Goal: Navigation & Orientation: Find specific page/section

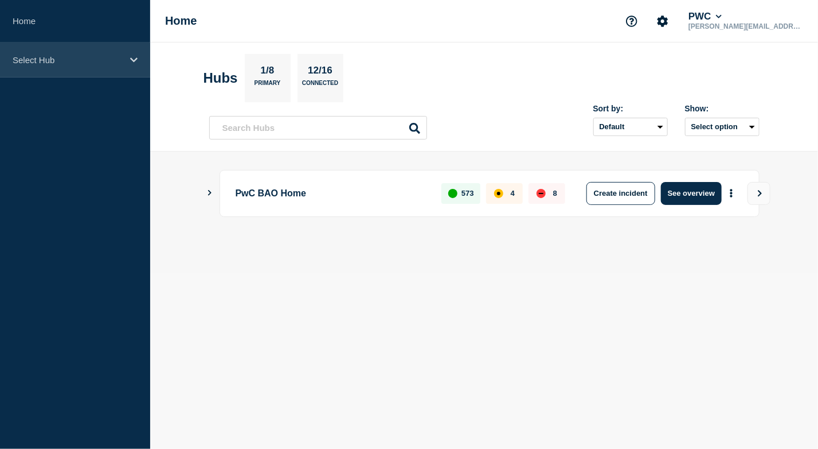
click at [51, 53] on div "Select Hub" at bounding box center [75, 59] width 150 height 35
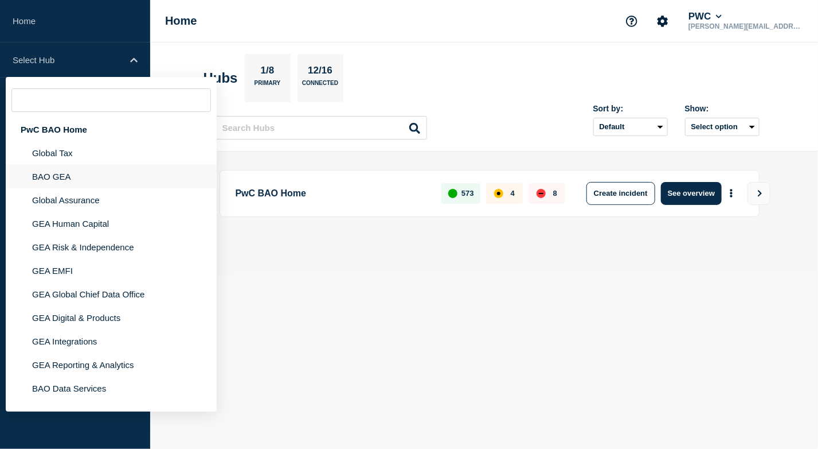
click at [67, 188] on li "BAO GEA" at bounding box center [111, 200] width 211 height 24
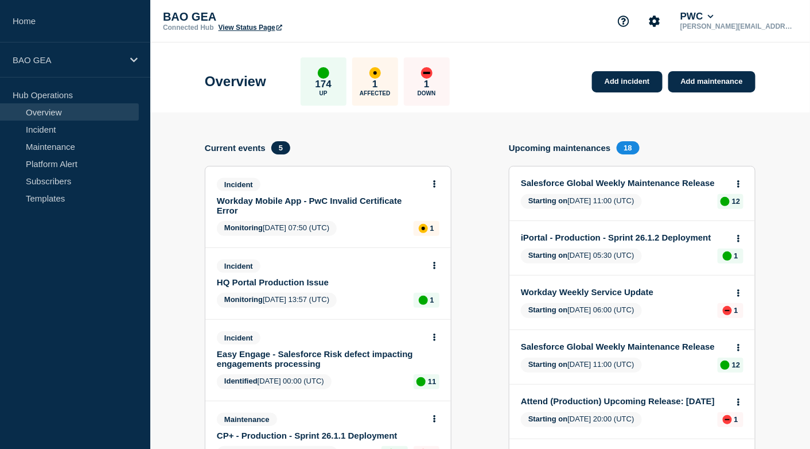
click at [377, 80] on p "1" at bounding box center [374, 84] width 5 height 11
click at [377, 79] on p "1" at bounding box center [374, 84] width 5 height 11
click at [127, 59] on div "BAO GEA" at bounding box center [75, 59] width 150 height 35
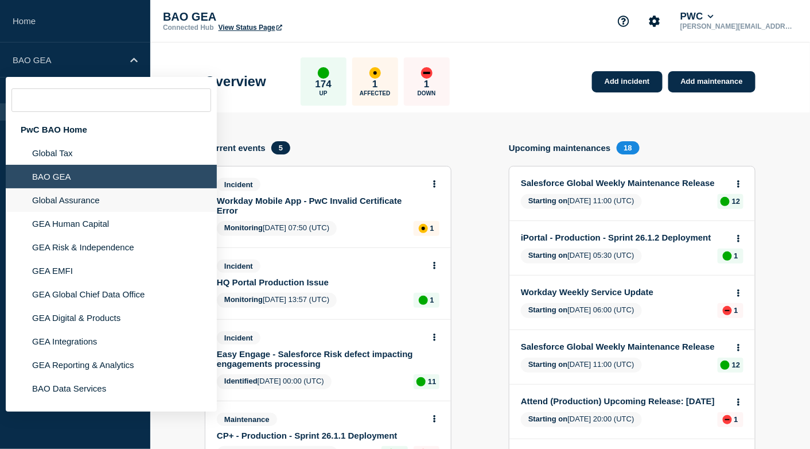
click at [61, 212] on li "Global Assurance" at bounding box center [111, 224] width 211 height 24
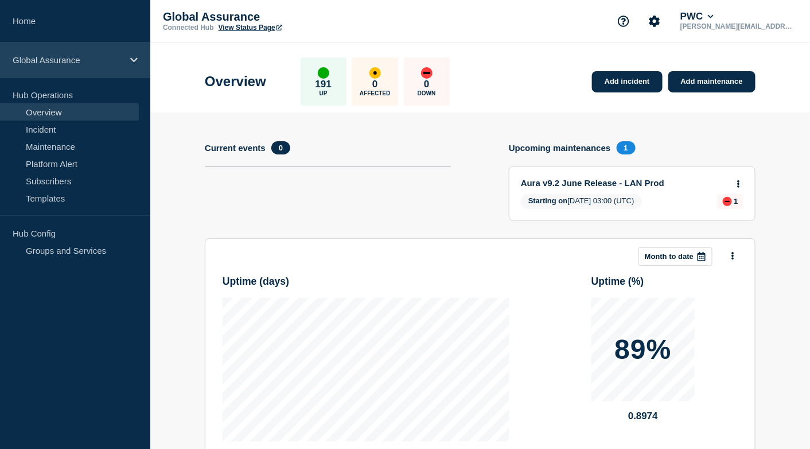
click at [135, 57] on icon at bounding box center [133, 60] width 7 height 9
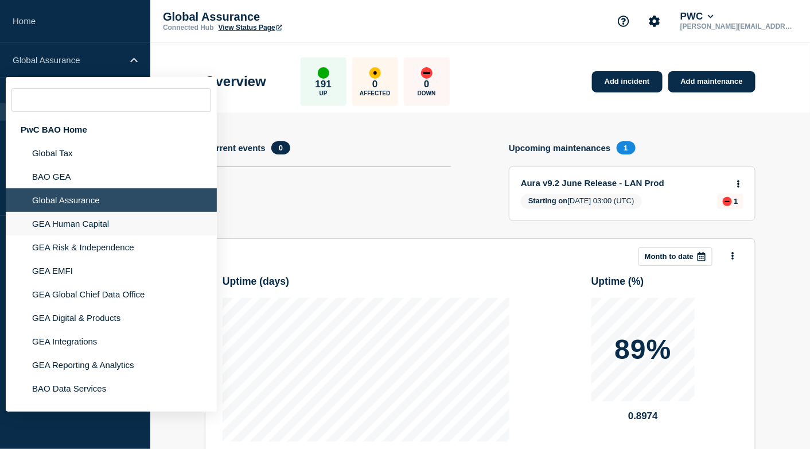
click at [68, 235] on li "GEA Human Capital" at bounding box center [111, 247] width 211 height 24
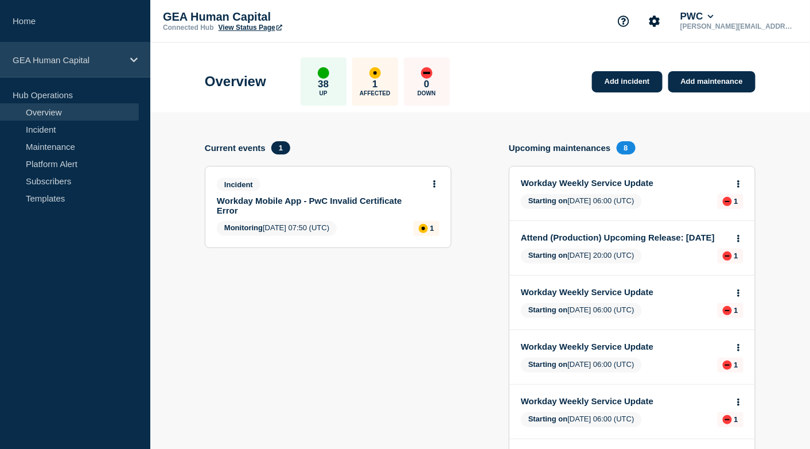
click at [132, 60] on icon at bounding box center [133, 59] width 7 height 5
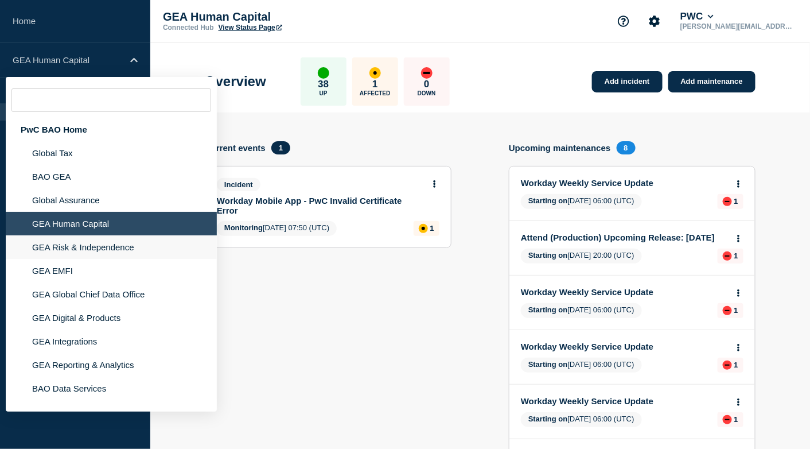
click at [65, 259] on li "GEA Risk & Independence" at bounding box center [111, 271] width 211 height 24
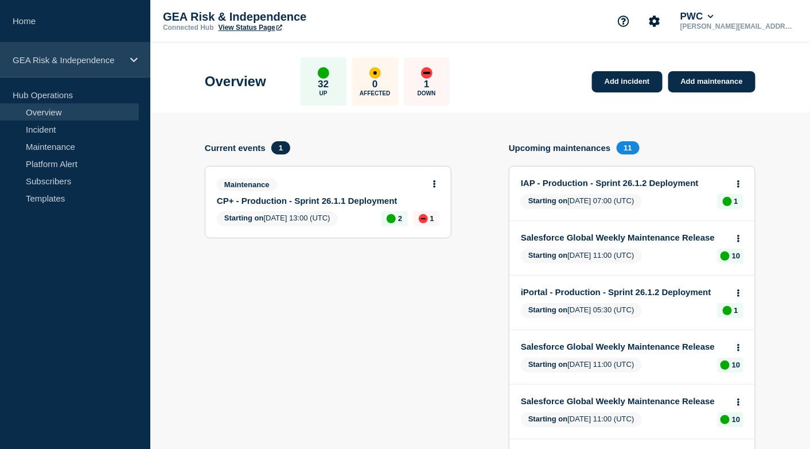
click at [132, 56] on icon at bounding box center [133, 60] width 7 height 9
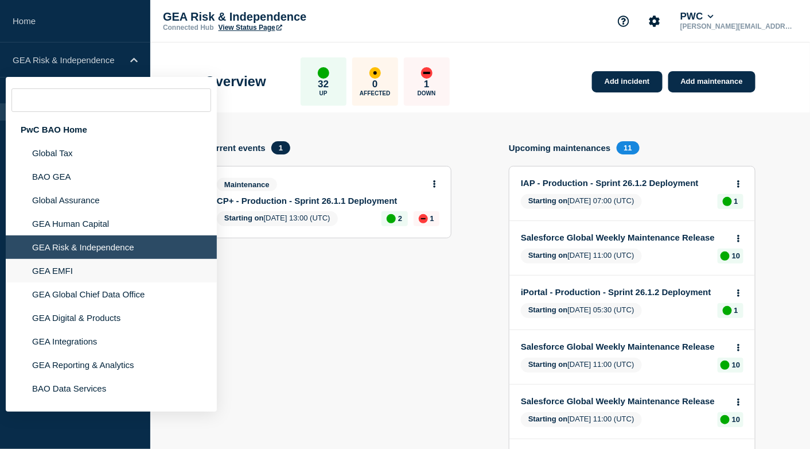
click at [62, 282] on li "GEA EMFI" at bounding box center [111, 294] width 211 height 24
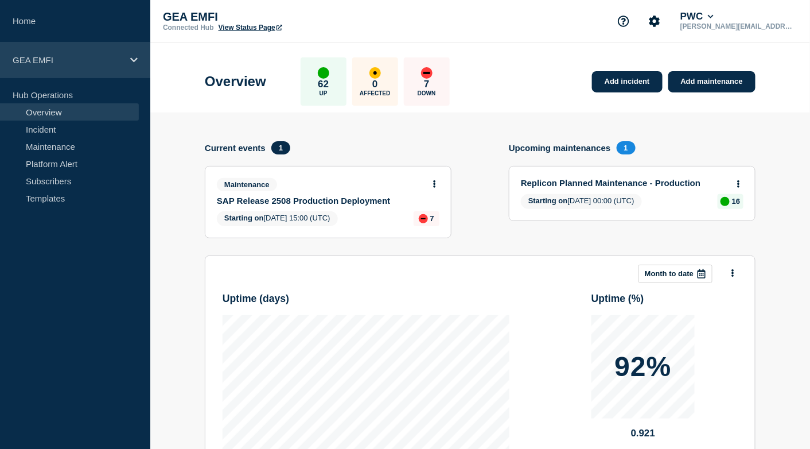
click at [131, 57] on icon at bounding box center [133, 59] width 7 height 5
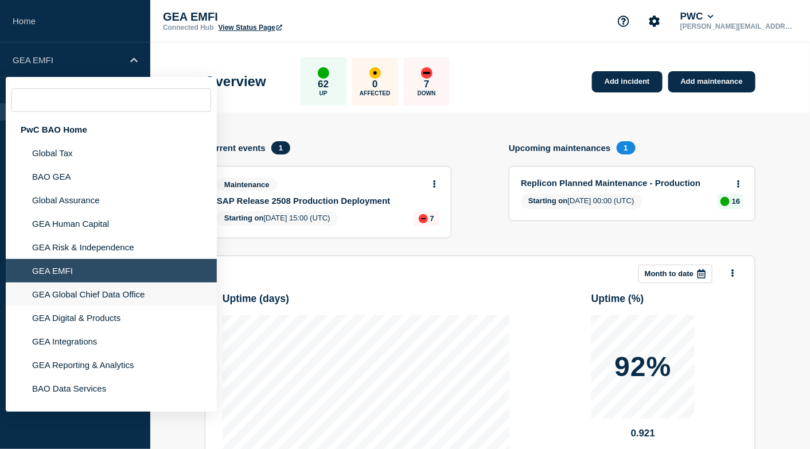
click at [86, 306] on li "GEA Global Chief Data Office" at bounding box center [111, 318] width 211 height 24
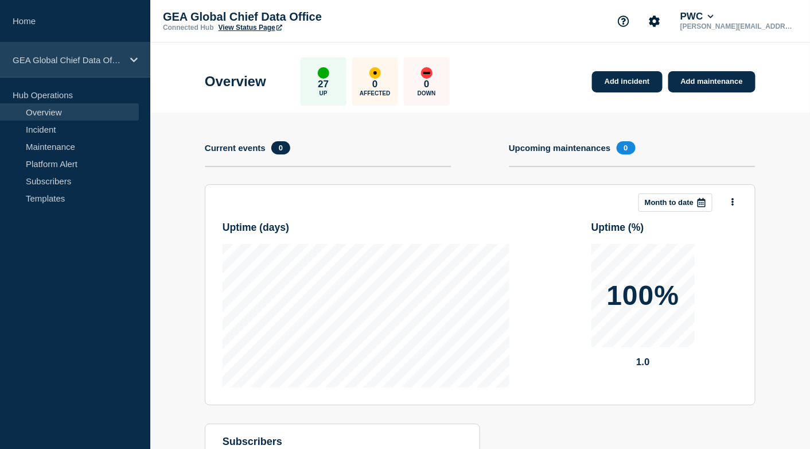
click at [132, 60] on icon at bounding box center [133, 60] width 7 height 9
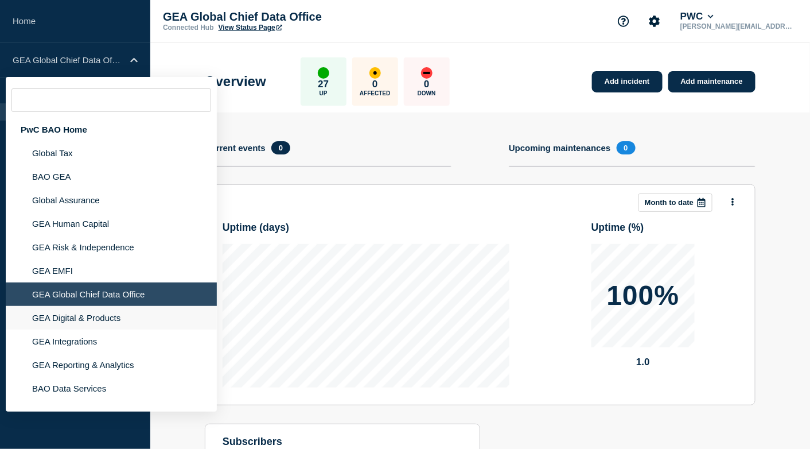
click at [69, 329] on li "GEA Digital & Products" at bounding box center [111, 341] width 211 height 24
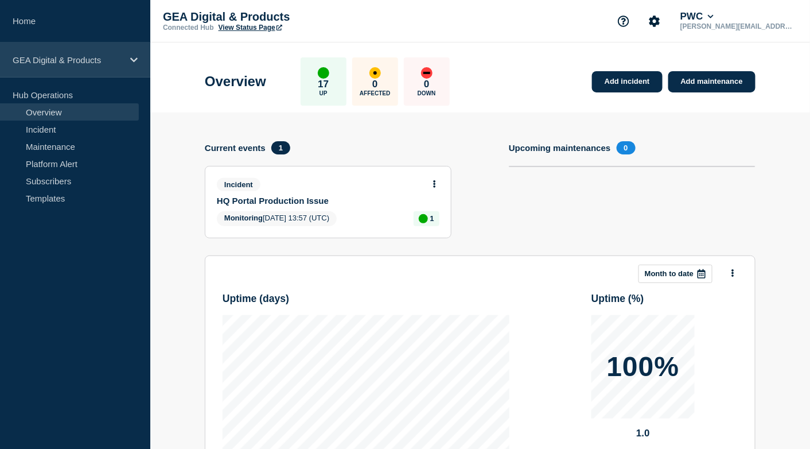
click at [131, 60] on icon at bounding box center [133, 60] width 7 height 9
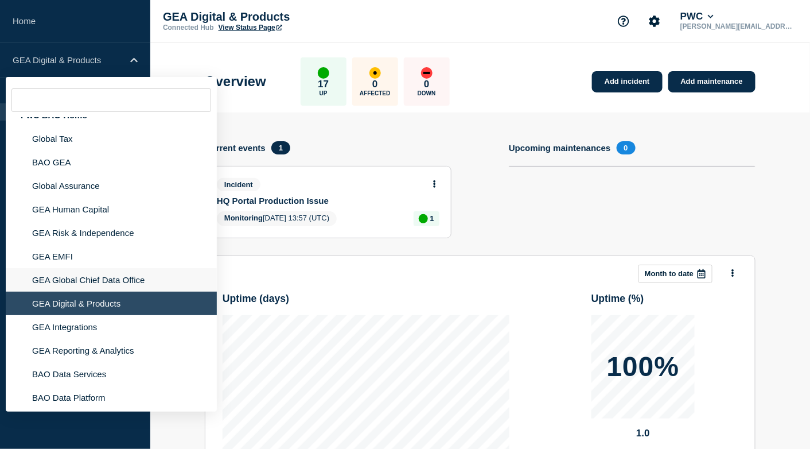
scroll to position [23, 0]
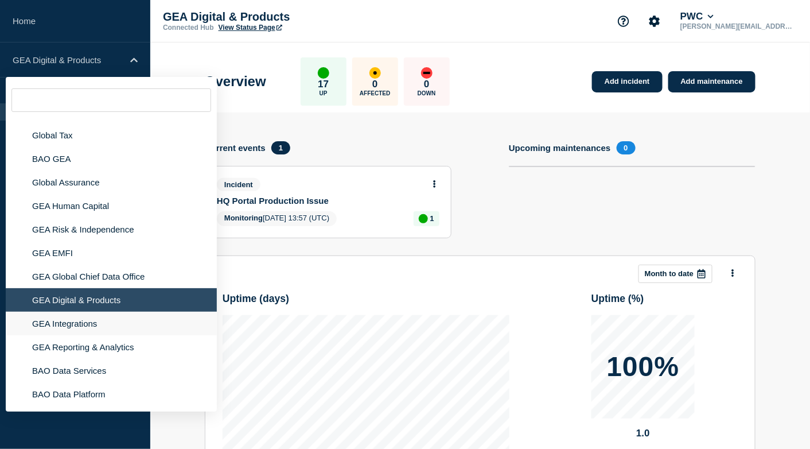
click at [69, 335] on li "GEA Integrations" at bounding box center [111, 347] width 211 height 24
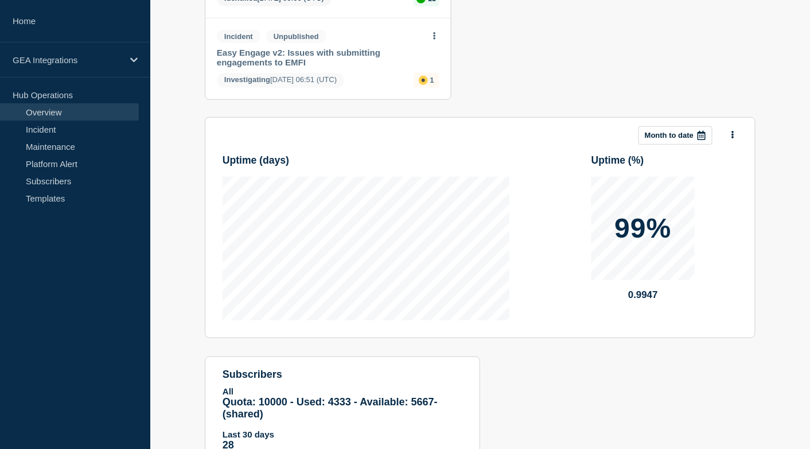
scroll to position [279, 0]
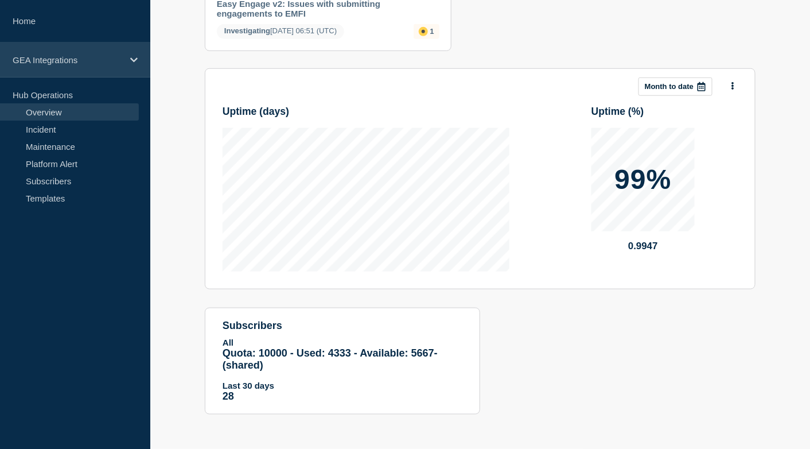
click at [135, 57] on icon at bounding box center [133, 60] width 7 height 9
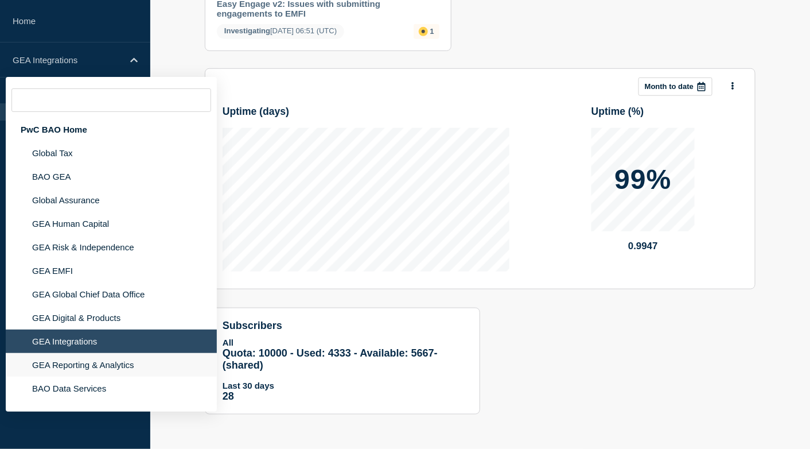
click at [72, 376] on li "GEA Reporting & Analytics" at bounding box center [111, 388] width 211 height 24
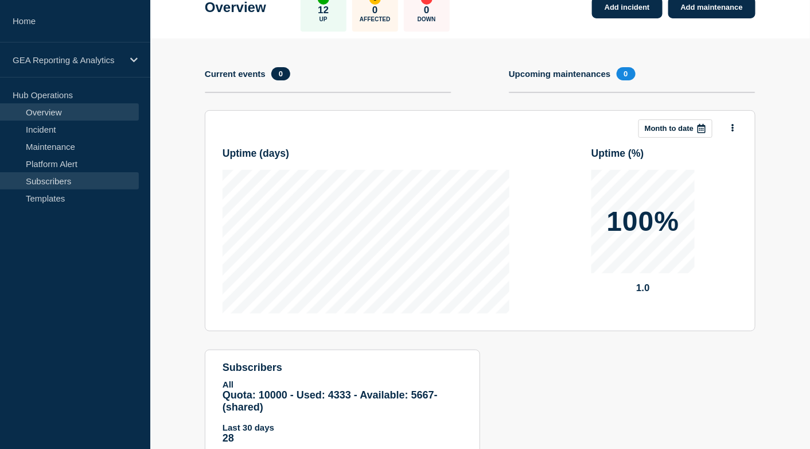
scroll to position [115, 0]
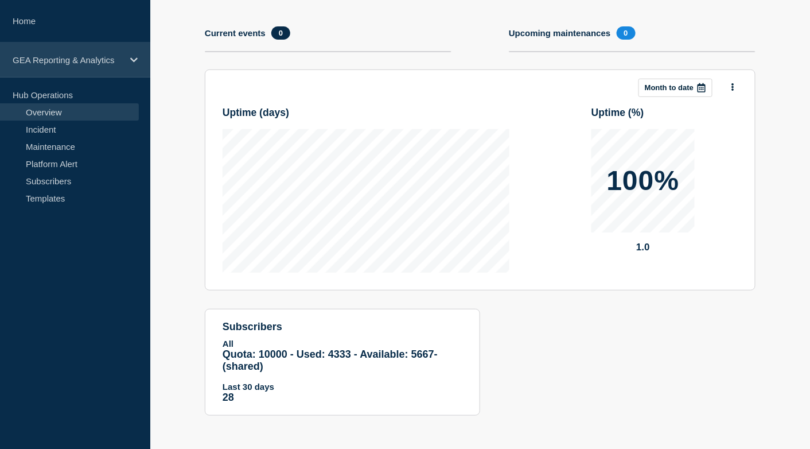
click at [134, 56] on icon at bounding box center [133, 60] width 7 height 9
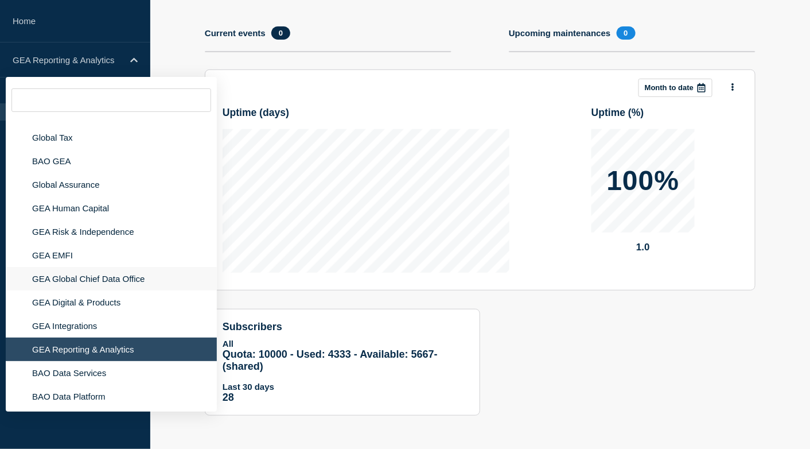
scroll to position [23, 0]
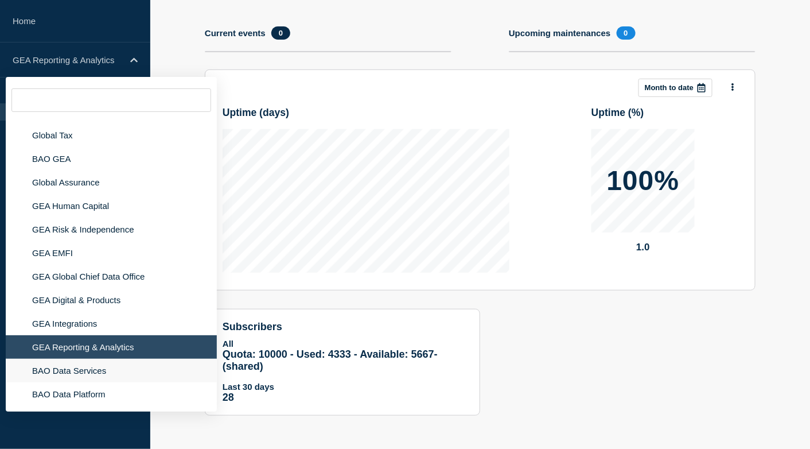
click at [81, 382] on li "BAO Data Services" at bounding box center [111, 394] width 211 height 24
